Goal: Transaction & Acquisition: Purchase product/service

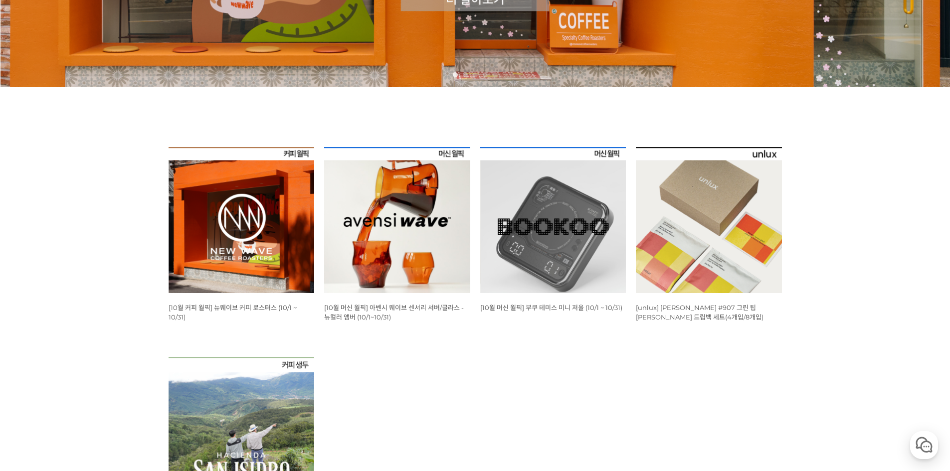
scroll to position [299, 0]
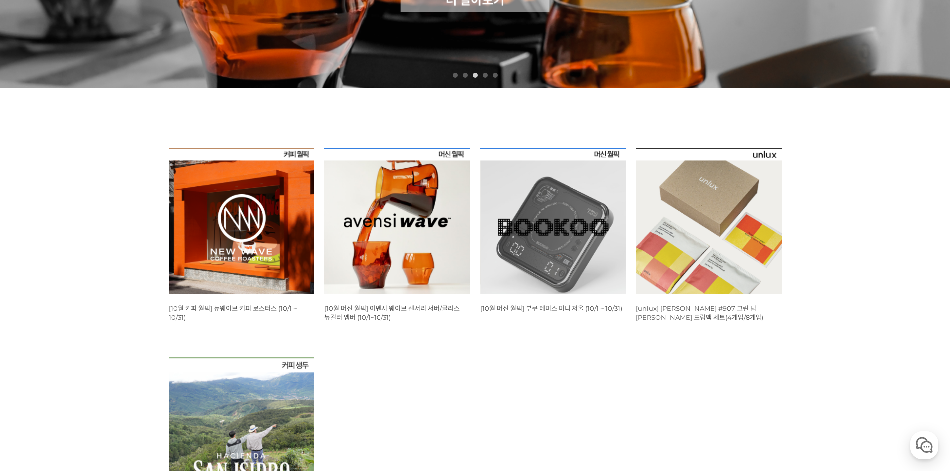
click at [353, 248] on img at bounding box center [397, 221] width 146 height 146
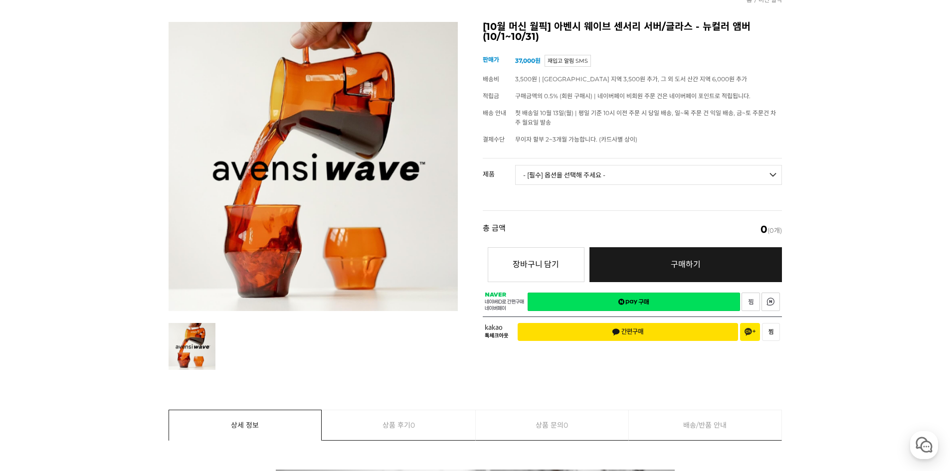
scroll to position [100, 0]
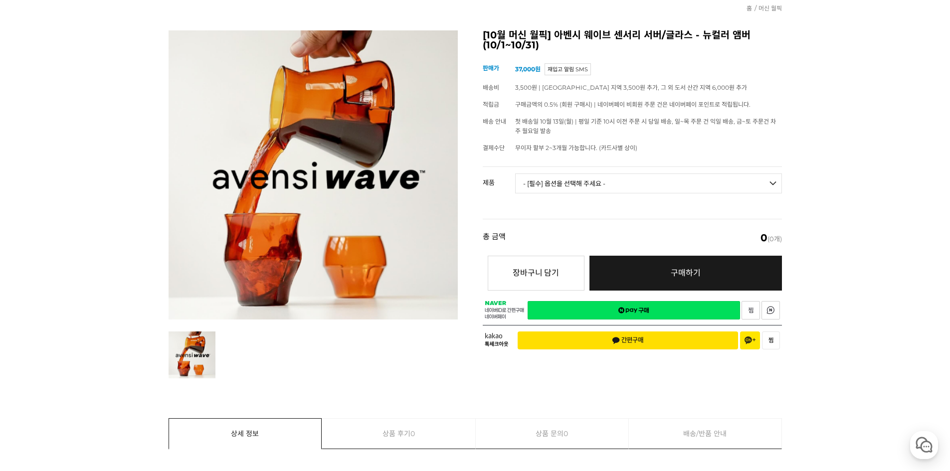
click at [562, 184] on select "- [필수] 옵션을 선택해 주세요 - ------------------- 웨이브 앰버 3종 세트 사이클론 센서리 서버 앰버 [품절] 알토 글라…" at bounding box center [648, 183] width 267 height 20
click at [349, 330] on div at bounding box center [312, 204] width 289 height 348
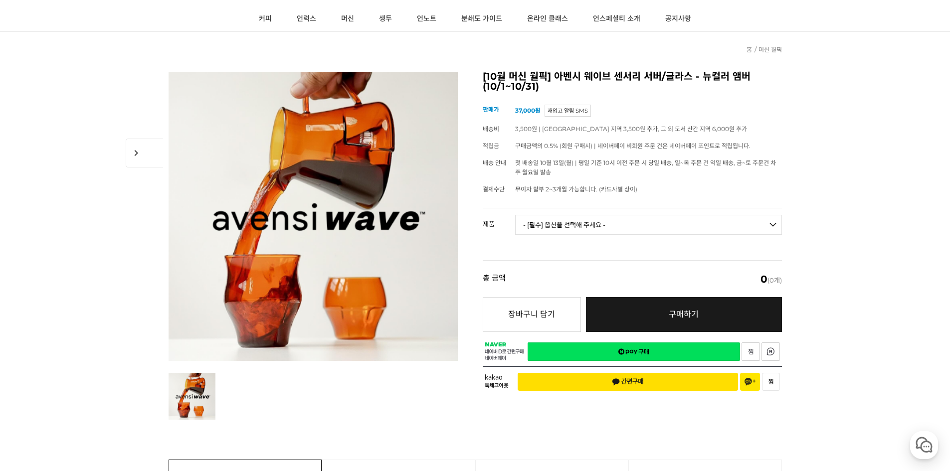
scroll to position [94, 0]
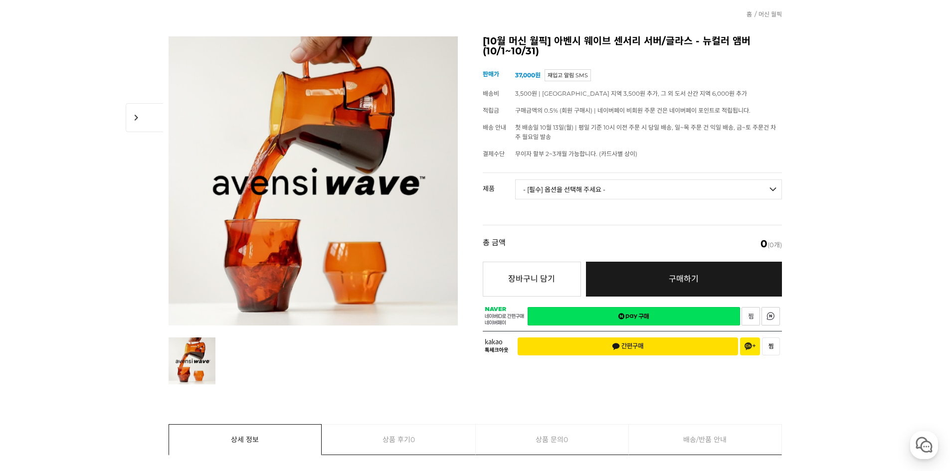
click at [573, 181] on select "- [필수] 옵션을 선택해 주세요 - ------------------- 웨이브 앰버 3종 세트 사이클론 센서리 서버 앰버 [품절] 알토 글라…" at bounding box center [648, 189] width 267 height 20
click at [380, 377] on ul at bounding box center [312, 360] width 295 height 47
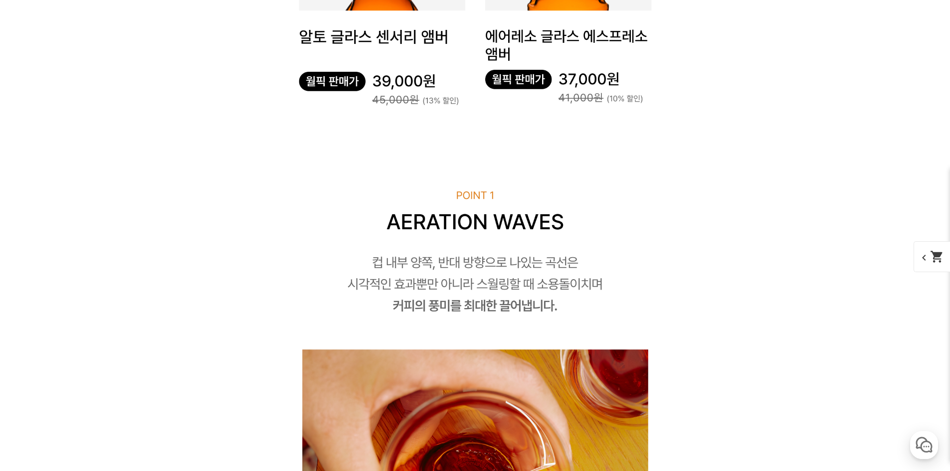
scroll to position [3483, 0]
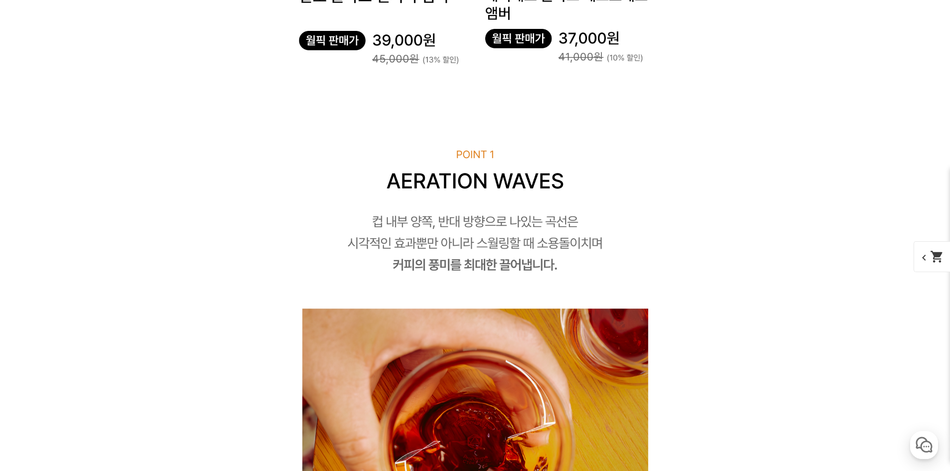
drag, startPoint x: 509, startPoint y: 252, endPoint x: 518, endPoint y: 249, distance: 9.5
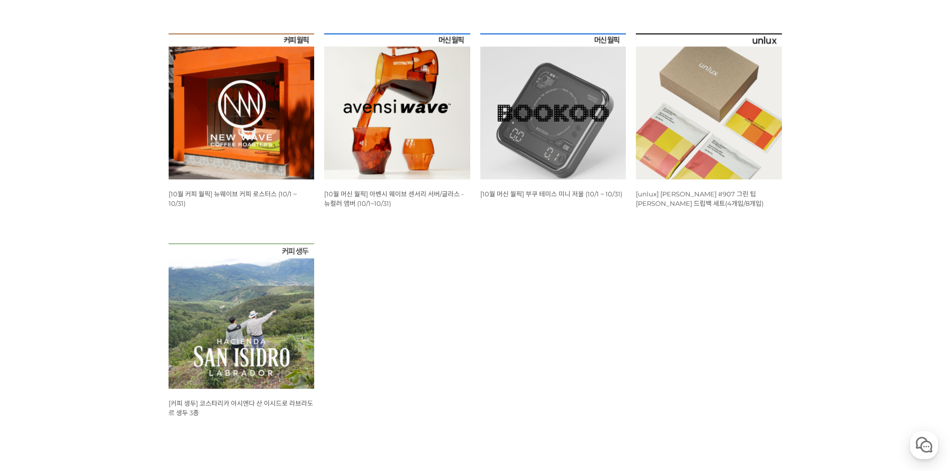
scroll to position [449, 0]
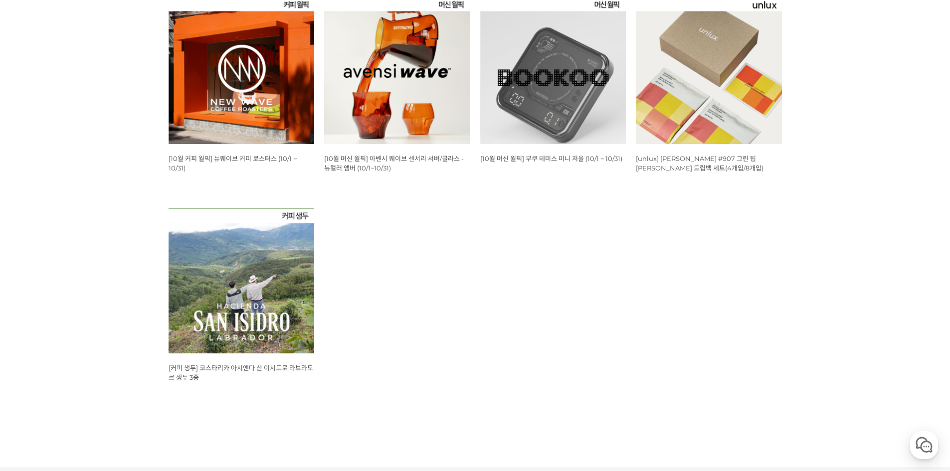
click at [260, 302] on img at bounding box center [241, 281] width 146 height 146
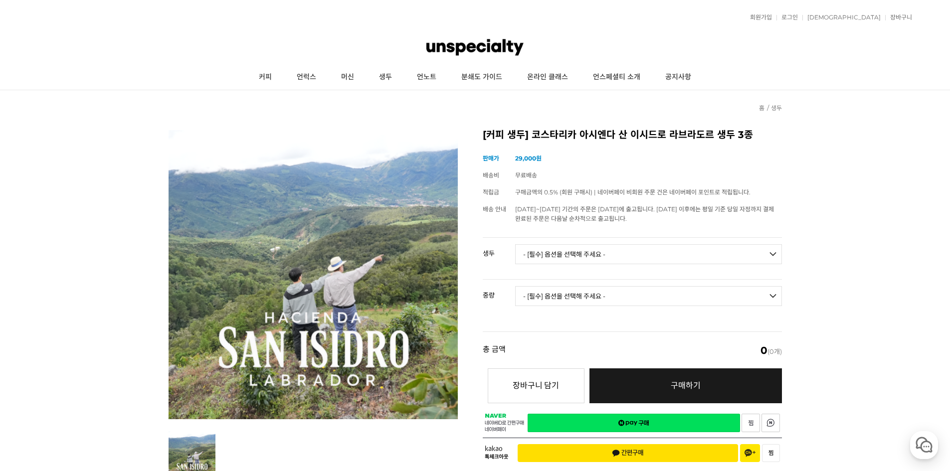
select select "코스타리카 아시엔다 산 이시드로 라브라도르 엘 세드로 게이샤 무산소 내추럴"
click at [515, 244] on select "- [필수] 옵션을 선택해 주세요 - ------------------- [GEOGRAPHIC_DATA] 아시엔다 산 이시드로 라브라도르 엘 …" at bounding box center [648, 254] width 267 height 20
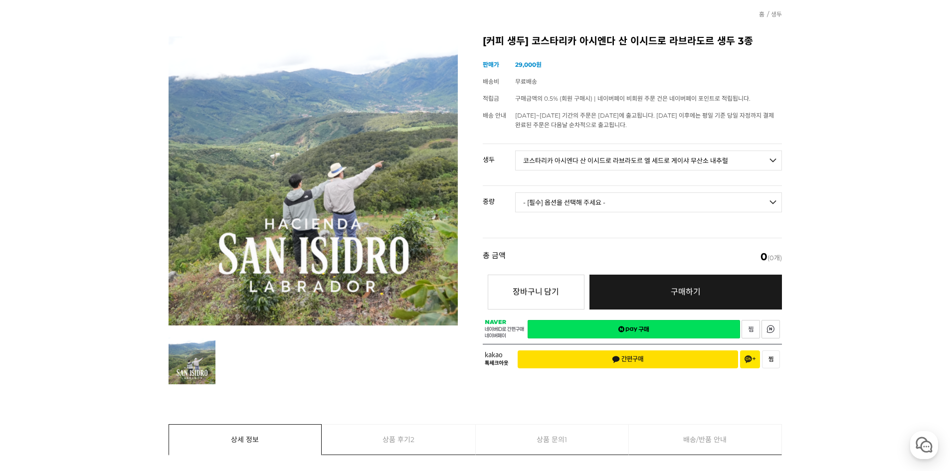
scroll to position [150, 0]
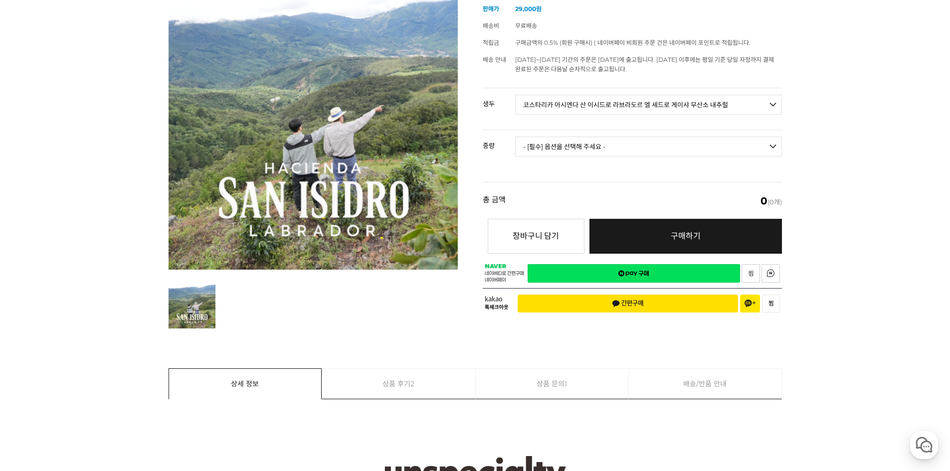
click at [556, 143] on select "- [필수] 옵션을 선택해 주세요 - ------------------- 500g 1kg" at bounding box center [648, 147] width 267 height 20
click at [559, 155] on select "- [필수] 옵션을 선택해 주세요 - ------------------- 500g 1kg" at bounding box center [648, 147] width 267 height 20
select select "500g"
click at [515, 137] on select "- [필수] 옵션을 선택해 주세요 - ------------------- 500g 1kg" at bounding box center [648, 147] width 267 height 20
select select "*"
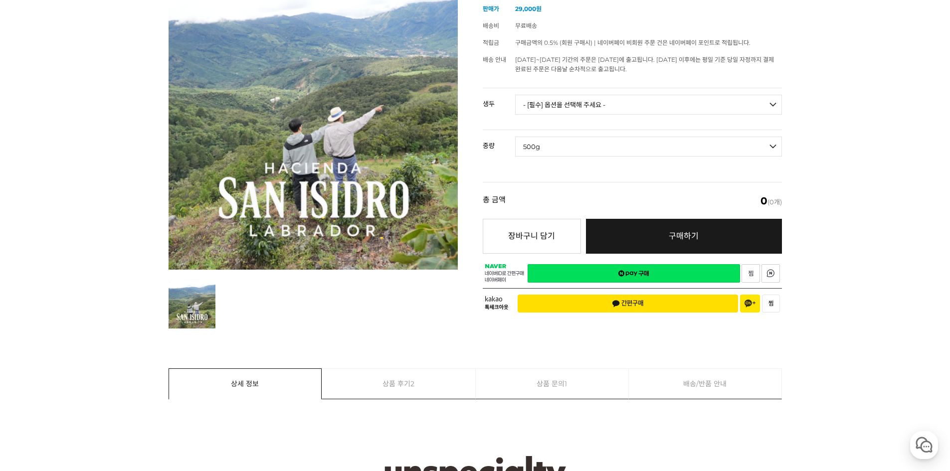
select select "*"
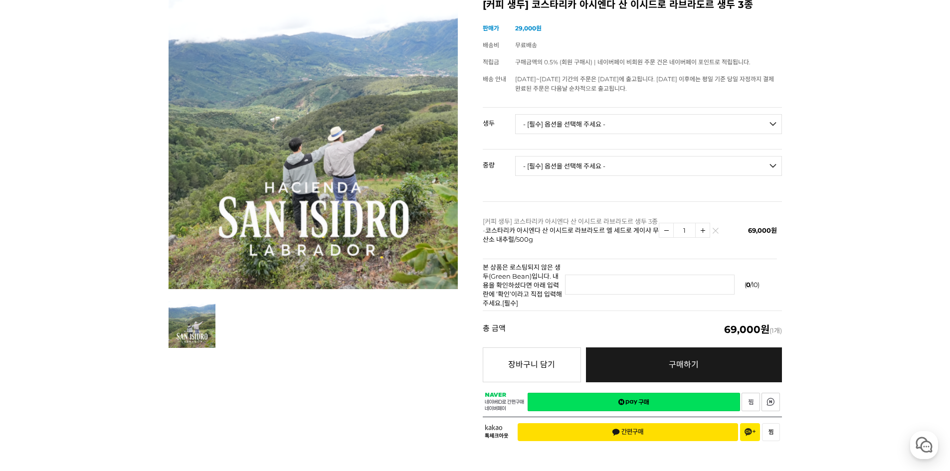
scroll to position [100, 0]
